Goal: Find specific page/section: Find specific page/section

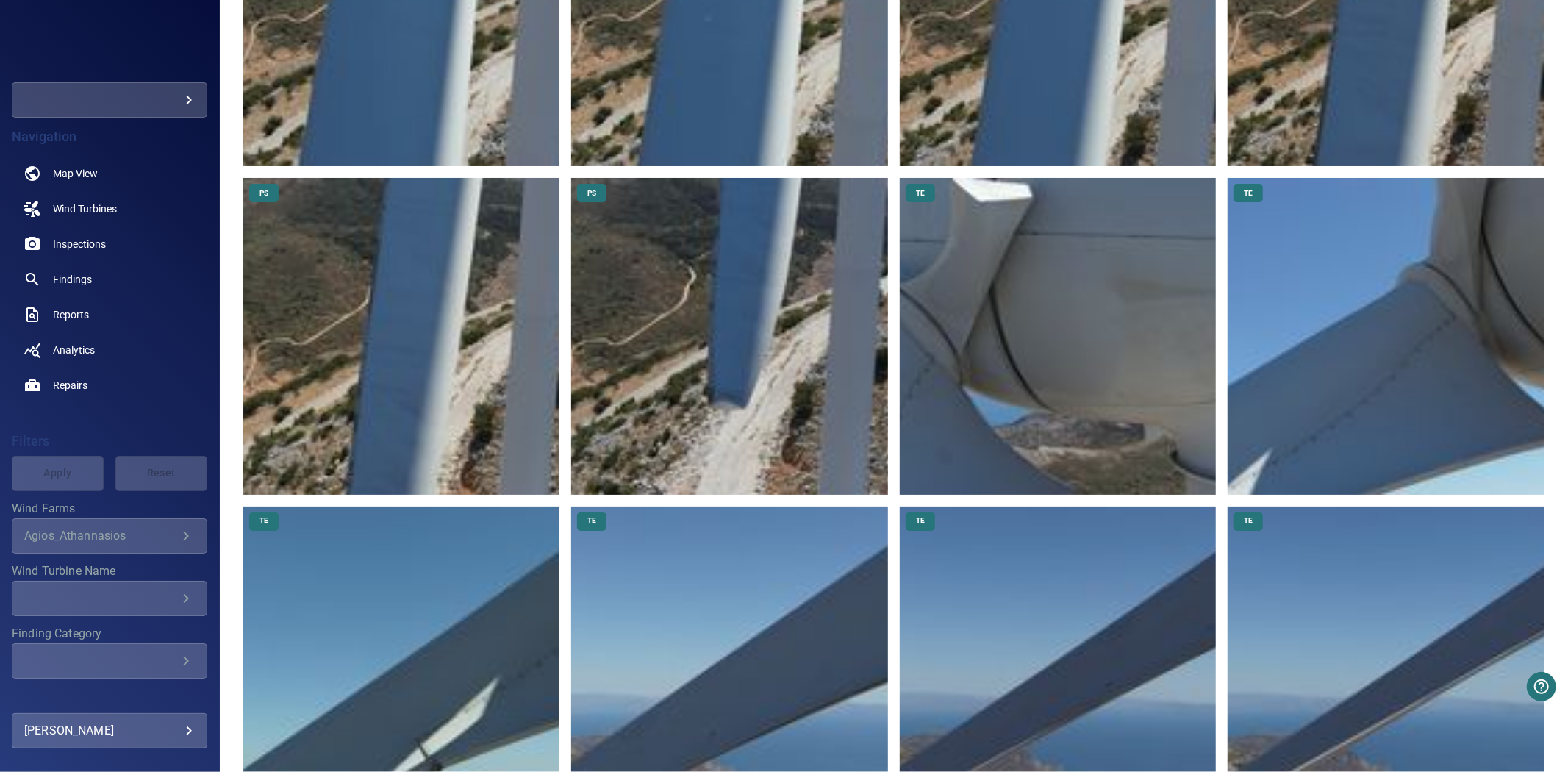
scroll to position [2123, 0]
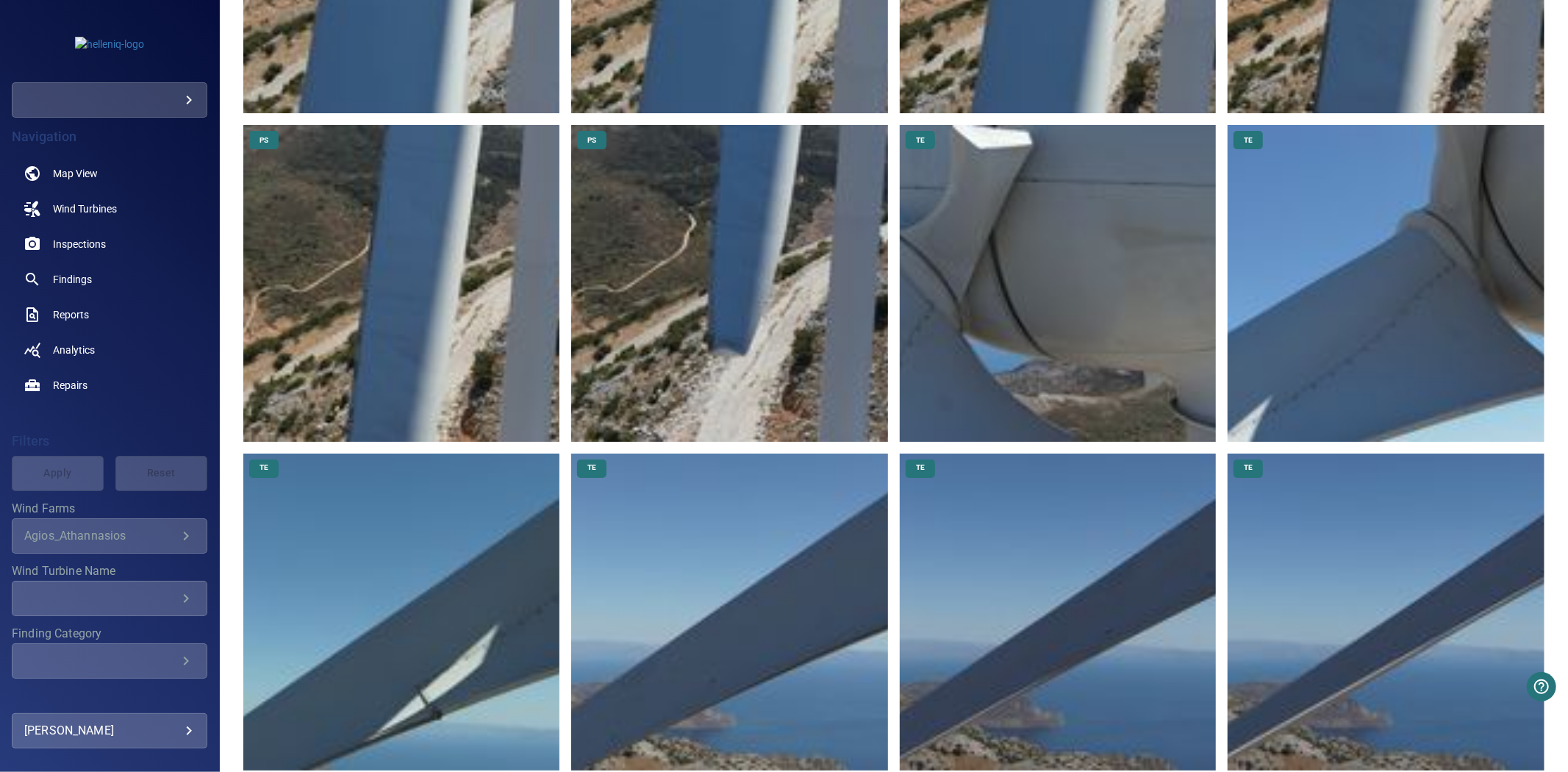
click at [704, 365] on img at bounding box center [729, 283] width 317 height 317
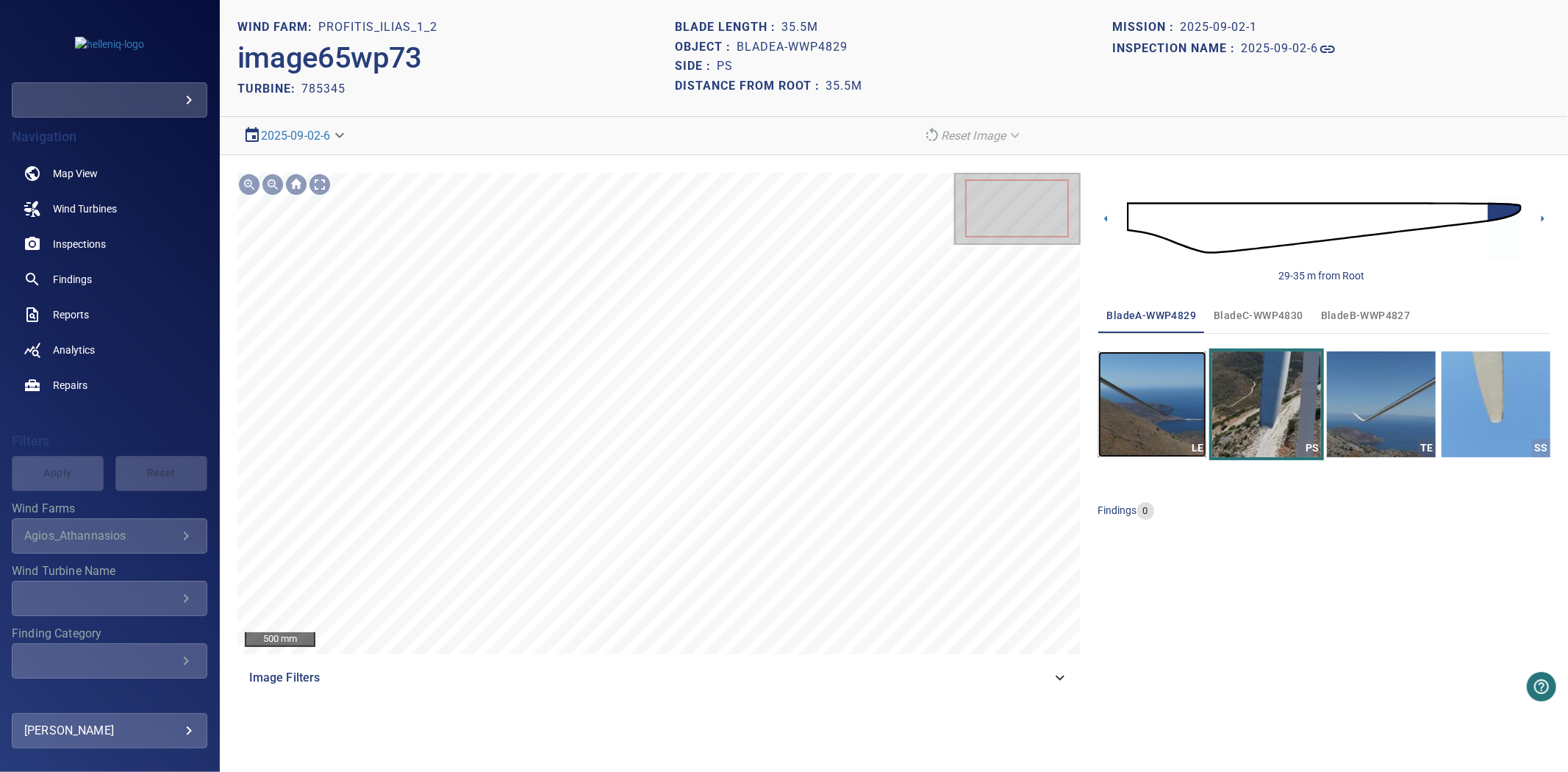
click at [1159, 393] on img "button" at bounding box center [1152, 404] width 108 height 106
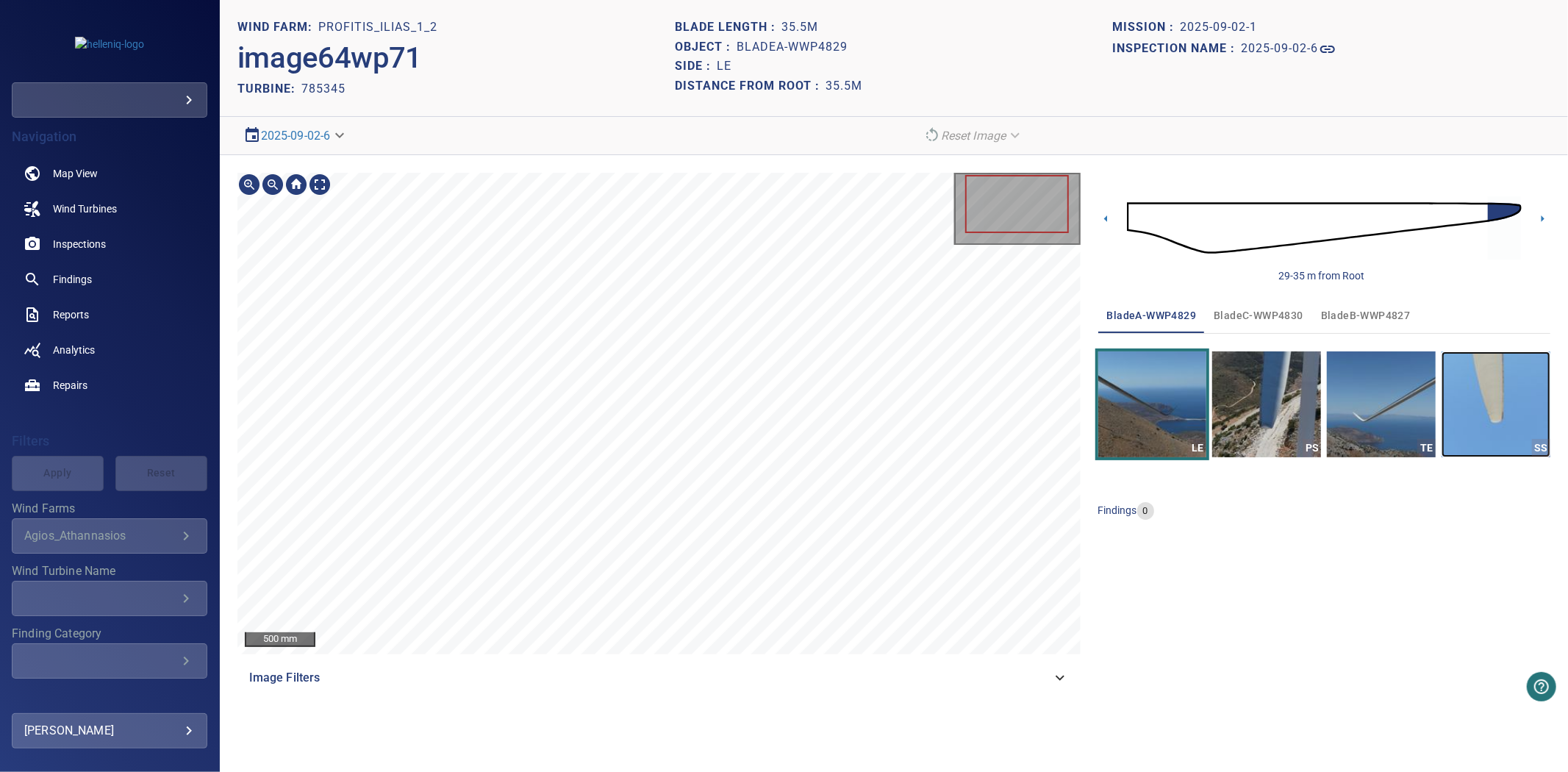
click at [1526, 421] on img "button" at bounding box center [1495, 404] width 108 height 106
